Goal: Task Accomplishment & Management: Use online tool/utility

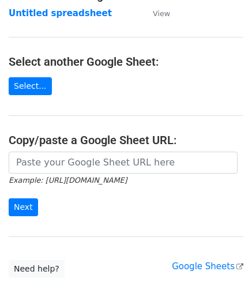
scroll to position [115, 0]
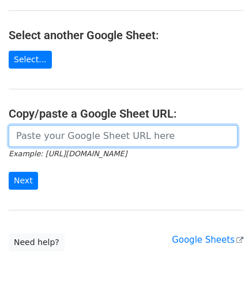
click at [52, 135] on input "url" at bounding box center [123, 136] width 229 height 22
paste input "[URL][DOMAIN_NAME]"
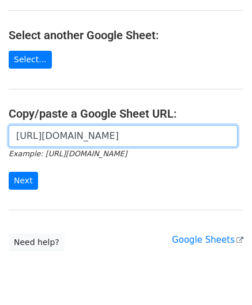
scroll to position [0, 240]
type input "https://docs.google.com/spreadsheets/d/1JxWc_IuGM-tCcrKy-Pi0kyzrO0st5XKSa53XwEa…"
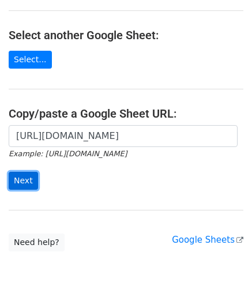
scroll to position [0, 0]
click at [25, 179] on input "Next" at bounding box center [23, 181] width 29 height 18
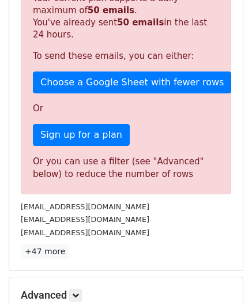
scroll to position [369, 0]
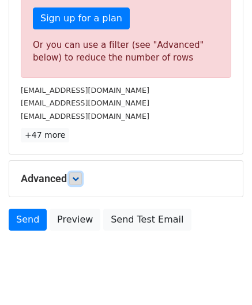
click at [82, 177] on link at bounding box center [75, 178] width 13 height 13
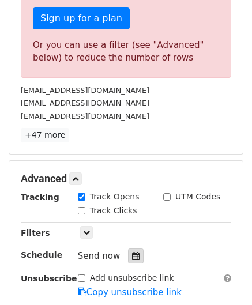
click at [132, 252] on icon at bounding box center [135, 256] width 7 height 8
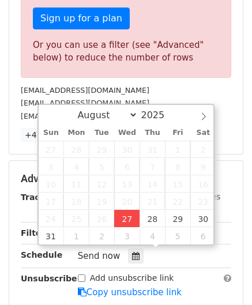
type input "[DATE] 12:00"
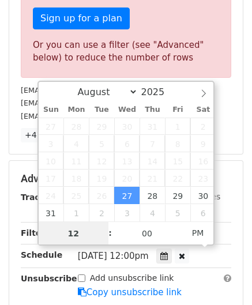
paste input "6"
type input "6"
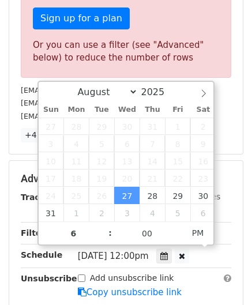
type input "[DATE] 18:00"
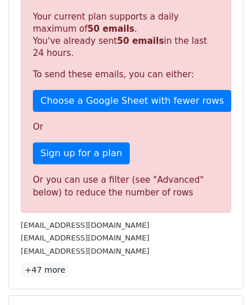
scroll to position [529, 0]
